Goal: Task Accomplishment & Management: Manage account settings

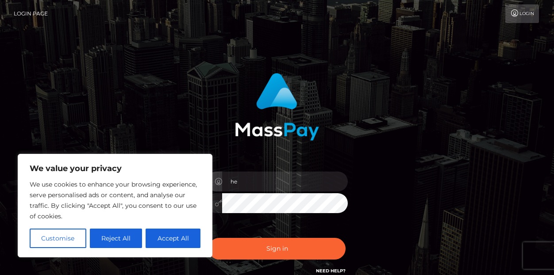
type input "hello@alexis-jade.com"
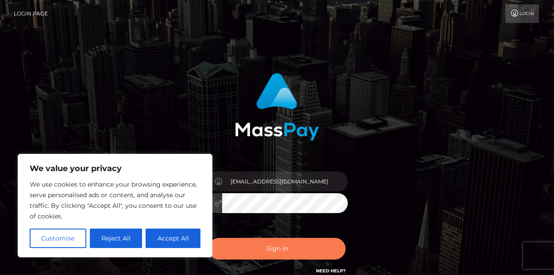
click at [299, 250] on button "Sign in" at bounding box center [277, 249] width 137 height 22
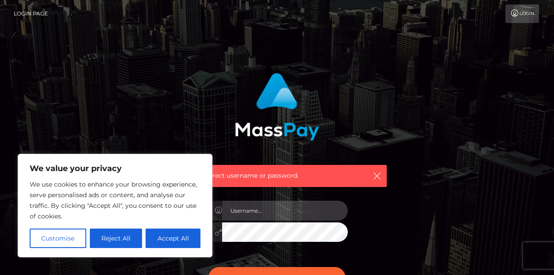
click at [289, 213] on input "text" at bounding box center [285, 211] width 126 height 20
type input "alexisjade210"
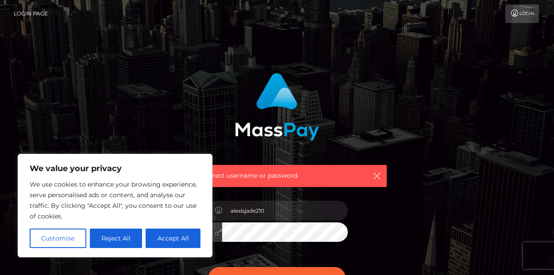
click at [209, 267] on button "Sign in" at bounding box center [277, 278] width 137 height 22
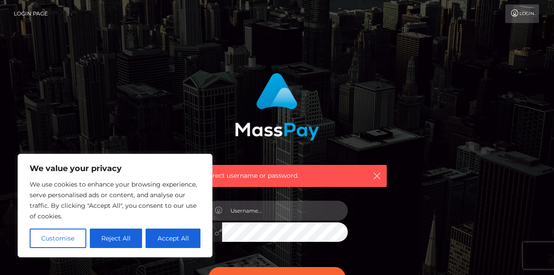
click at [259, 205] on input "text" at bounding box center [285, 211] width 126 height 20
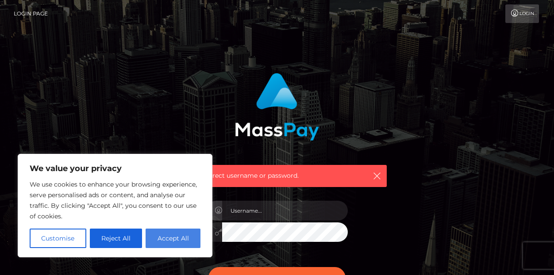
click at [177, 236] on button "Accept All" at bounding box center [173, 238] width 55 height 19
checkbox input "true"
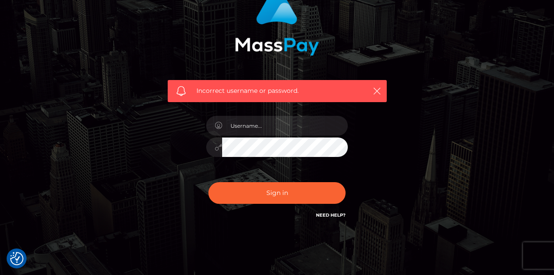
scroll to position [112, 0]
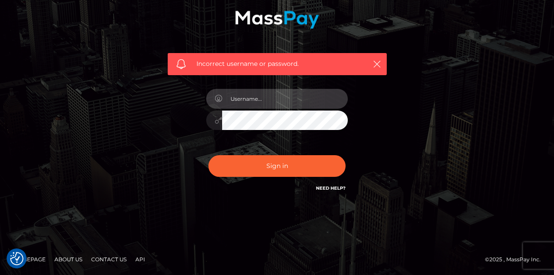
click at [241, 101] on input "text" at bounding box center [285, 99] width 126 height 20
type input "alexisjade210"
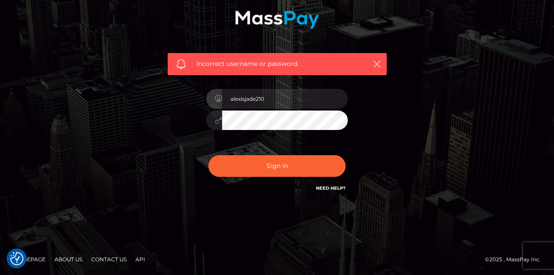
click at [286, 110] on div "alexisjade210" at bounding box center [277, 116] width 155 height 68
click at [340, 190] on link "Need Help?" at bounding box center [331, 188] width 30 height 6
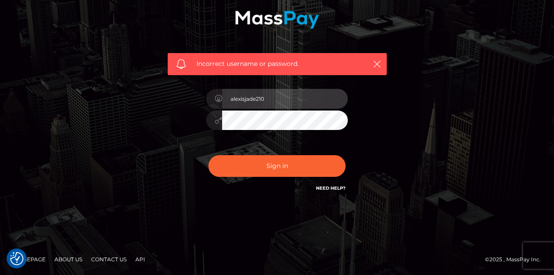
click at [260, 94] on input "alexisjade210" at bounding box center [285, 99] width 126 height 20
type input "alexisjade210"
click at [286, 95] on input "hello@alexis-jade.com" at bounding box center [285, 99] width 126 height 20
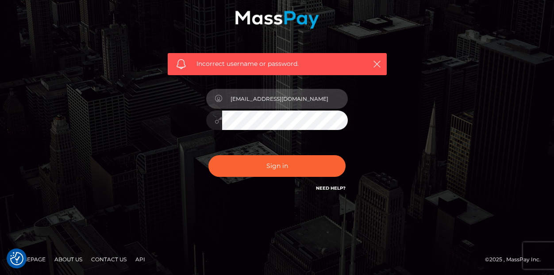
click at [286, 95] on input "hello@alexis-jade.com" at bounding box center [285, 99] width 126 height 20
type input "alexisjade210"
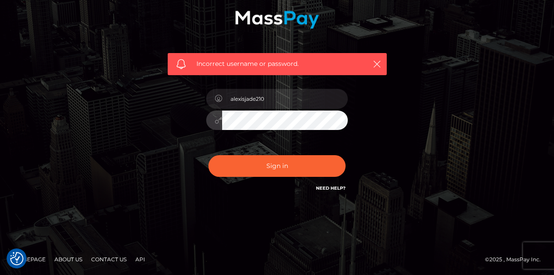
click at [209, 155] on button "Sign in" at bounding box center [277, 166] width 137 height 22
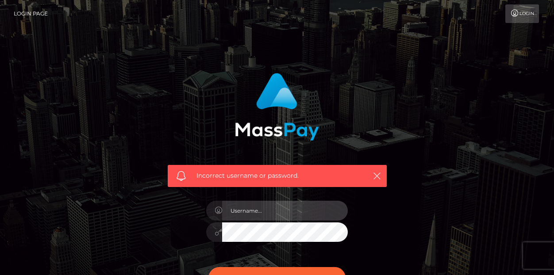
click at [276, 213] on input "text" at bounding box center [285, 211] width 126 height 20
type input "cakeybabyx"
click at [250, 214] on input "cakeybabyx" at bounding box center [285, 211] width 126 height 20
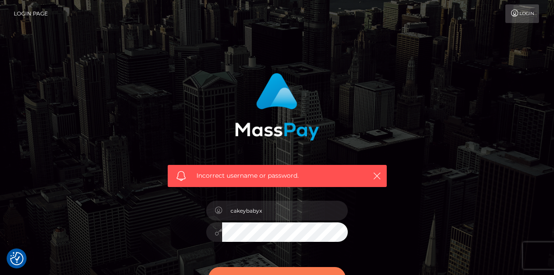
click at [267, 271] on button "Sign in" at bounding box center [277, 278] width 137 height 22
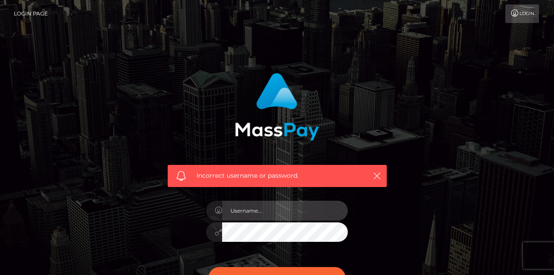
click at [251, 211] on input "text" at bounding box center [285, 211] width 126 height 20
type input "hello@alexis-jade.com"
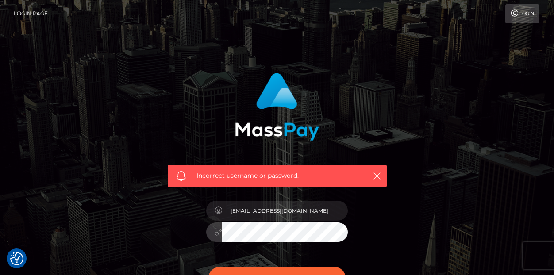
click at [529, 16] on link "Login" at bounding box center [523, 13] width 34 height 19
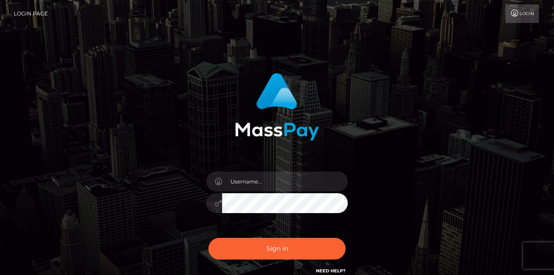
scroll to position [83, 0]
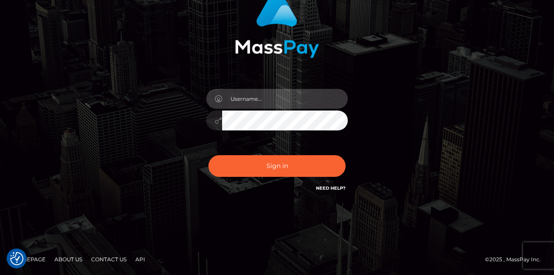
click at [263, 91] on input "text" at bounding box center [285, 99] width 126 height 20
type input "alexisjade210"
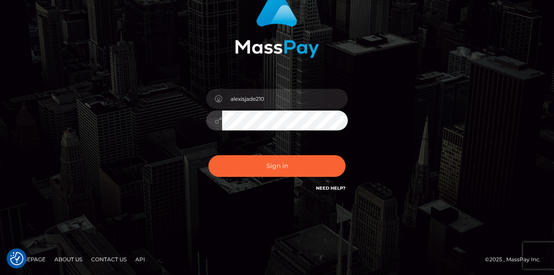
click at [209, 155] on button "Sign in" at bounding box center [277, 166] width 137 height 22
